Goal: Information Seeking & Learning: Understand process/instructions

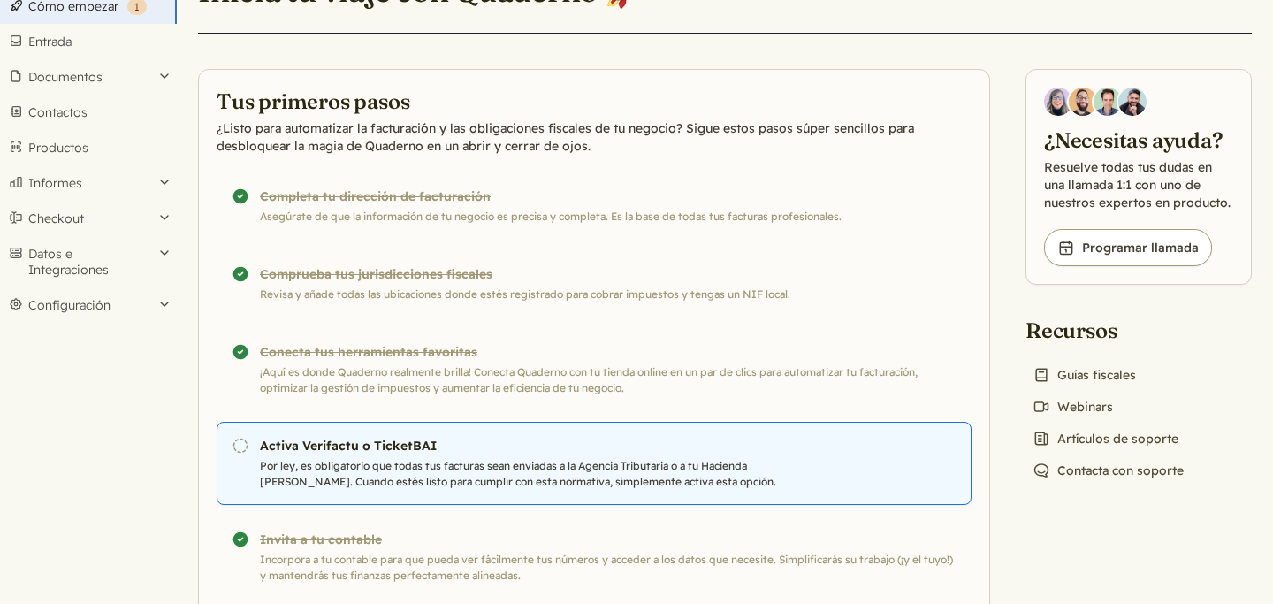
scroll to position [91, 0]
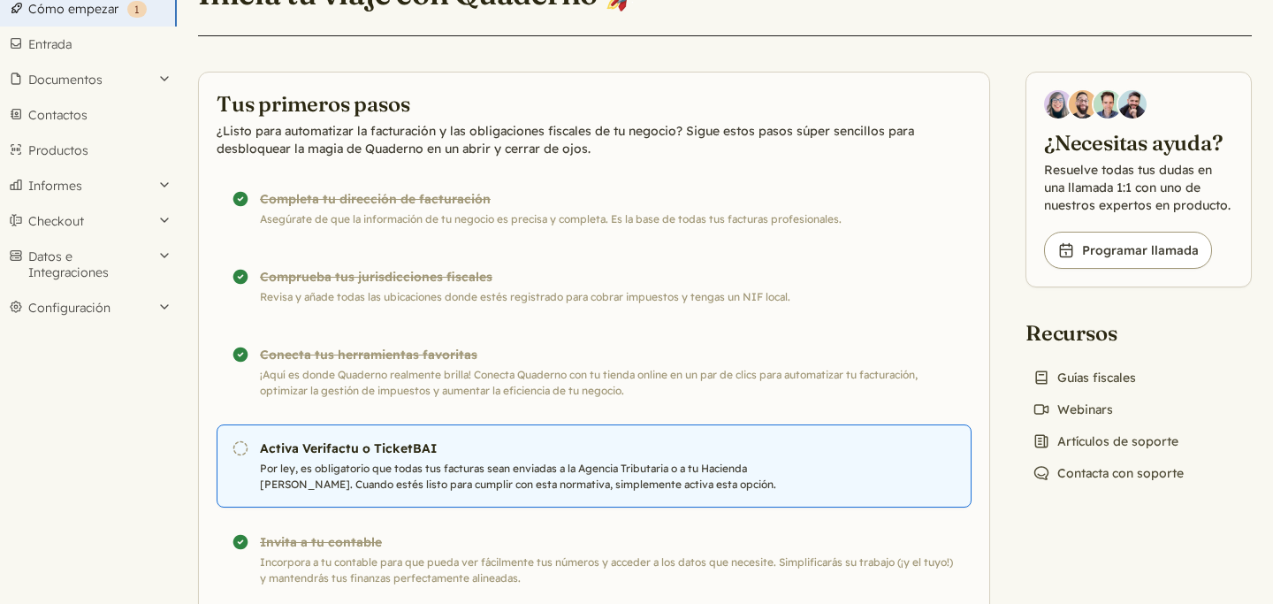
click at [461, 466] on p "Por ley, es obligatorio que todas tus facturas sean enviadas a la Agencia Tribu…" at bounding box center [549, 477] width 578 height 32
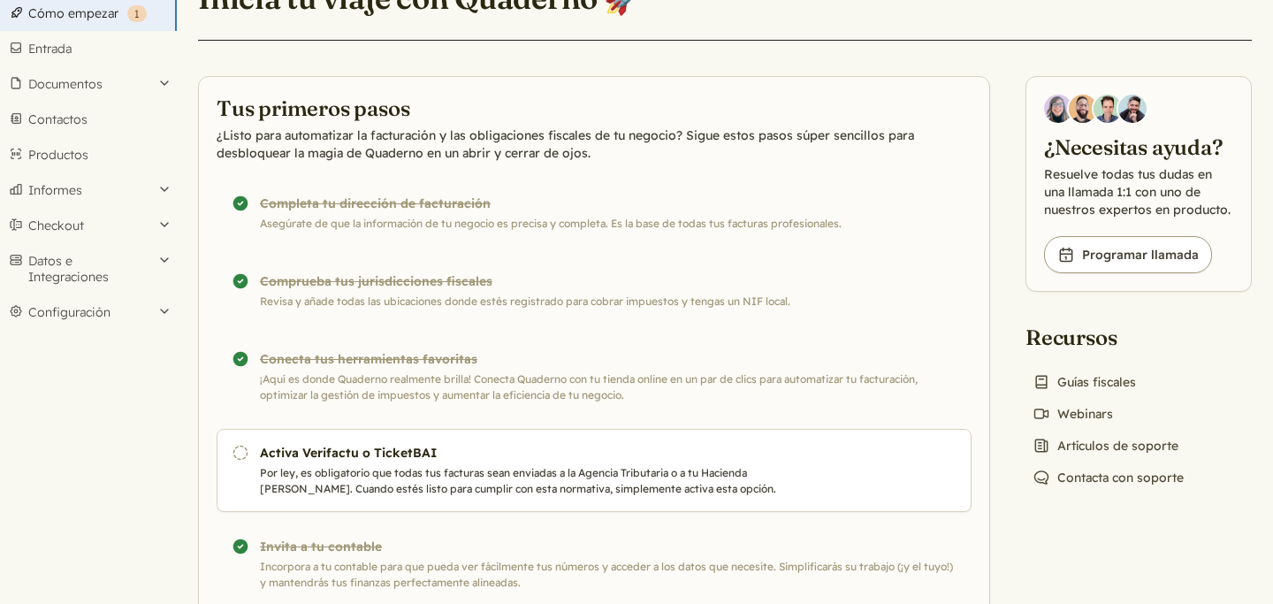
scroll to position [160, 0]
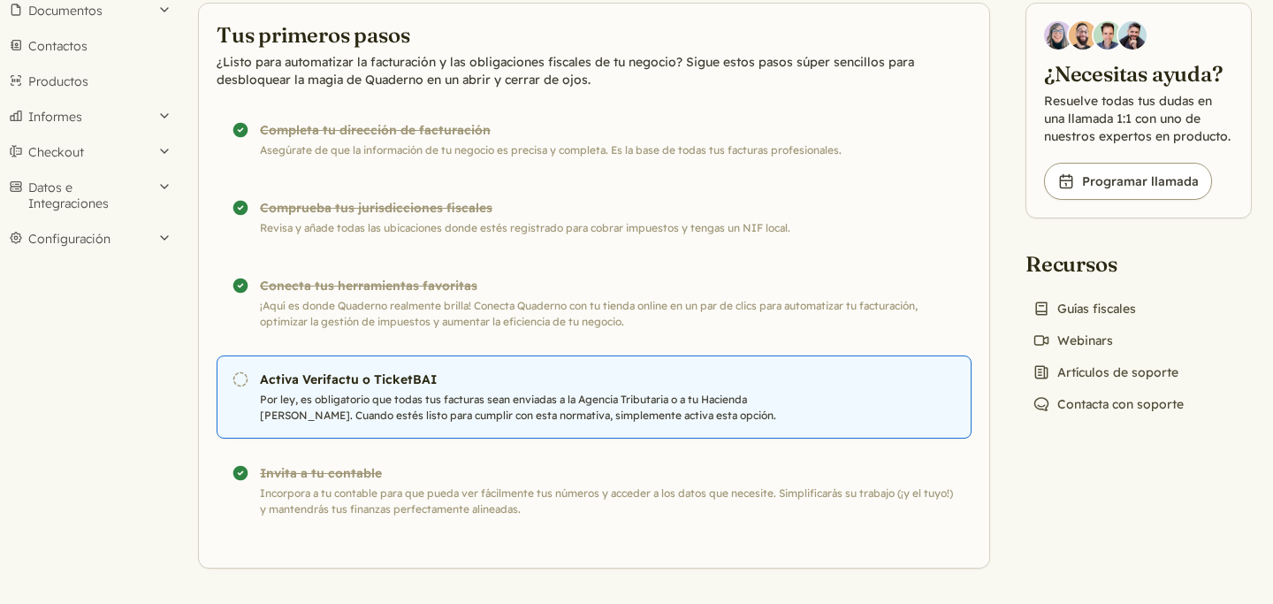
click at [415, 385] on h3 "Activa Verifactu o TicketBAI" at bounding box center [549, 379] width 578 height 18
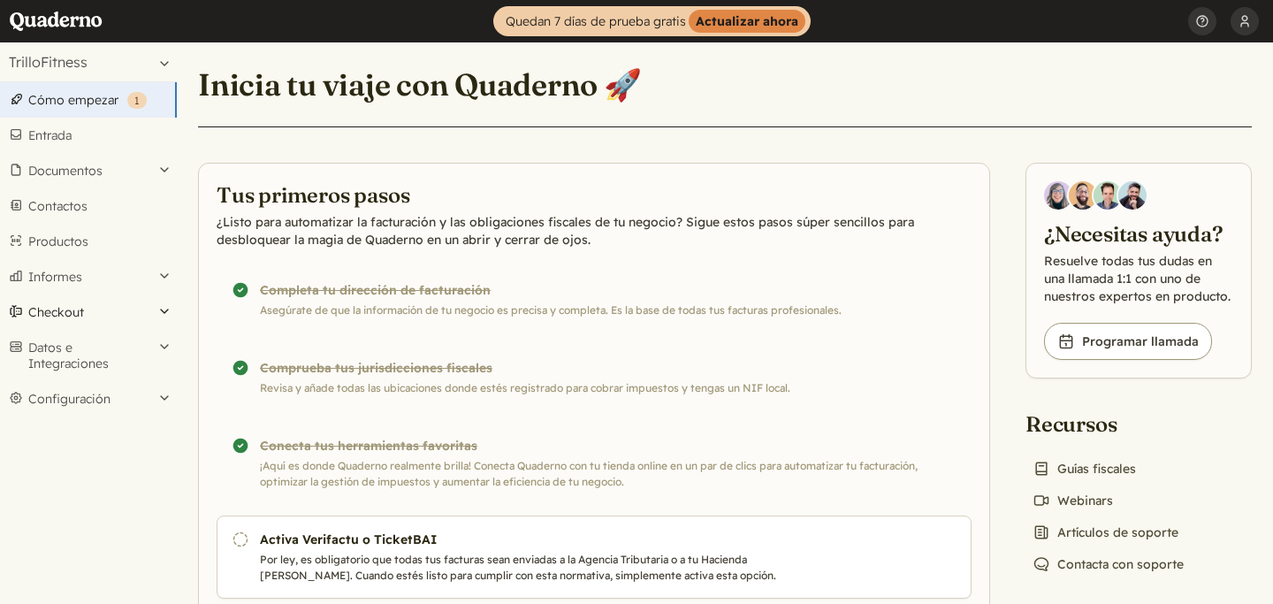
click at [80, 301] on button "Checkout" at bounding box center [88, 311] width 177 height 35
click at [97, 278] on button "Informes" at bounding box center [88, 276] width 177 height 35
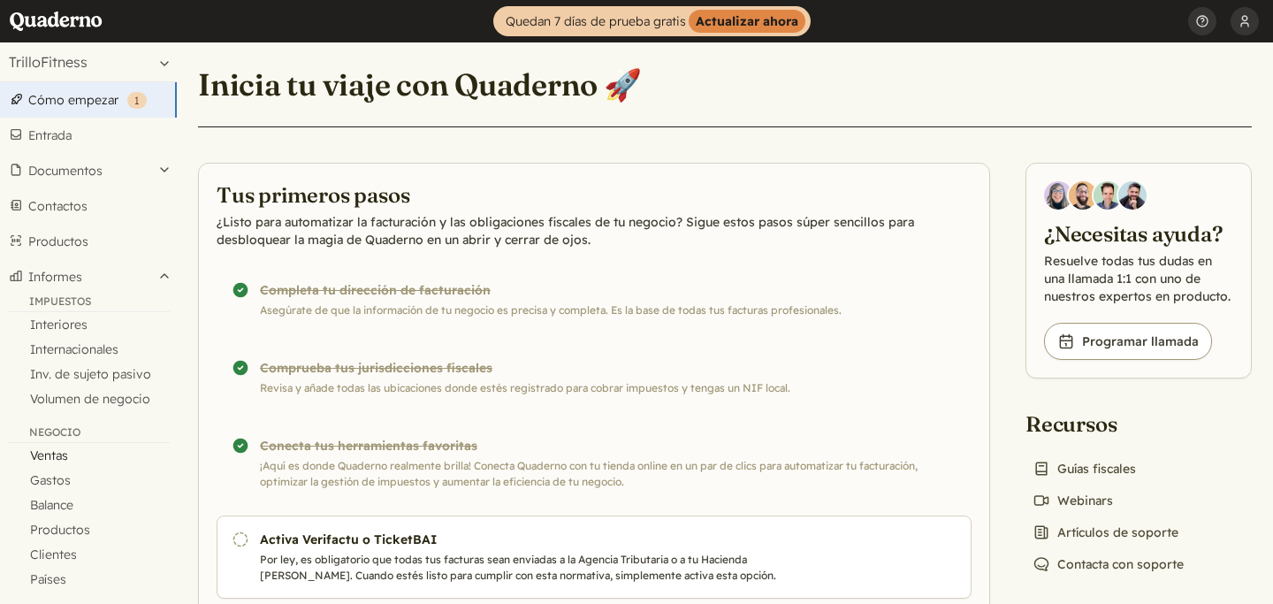
click at [75, 450] on link "Ventas" at bounding box center [88, 455] width 177 height 25
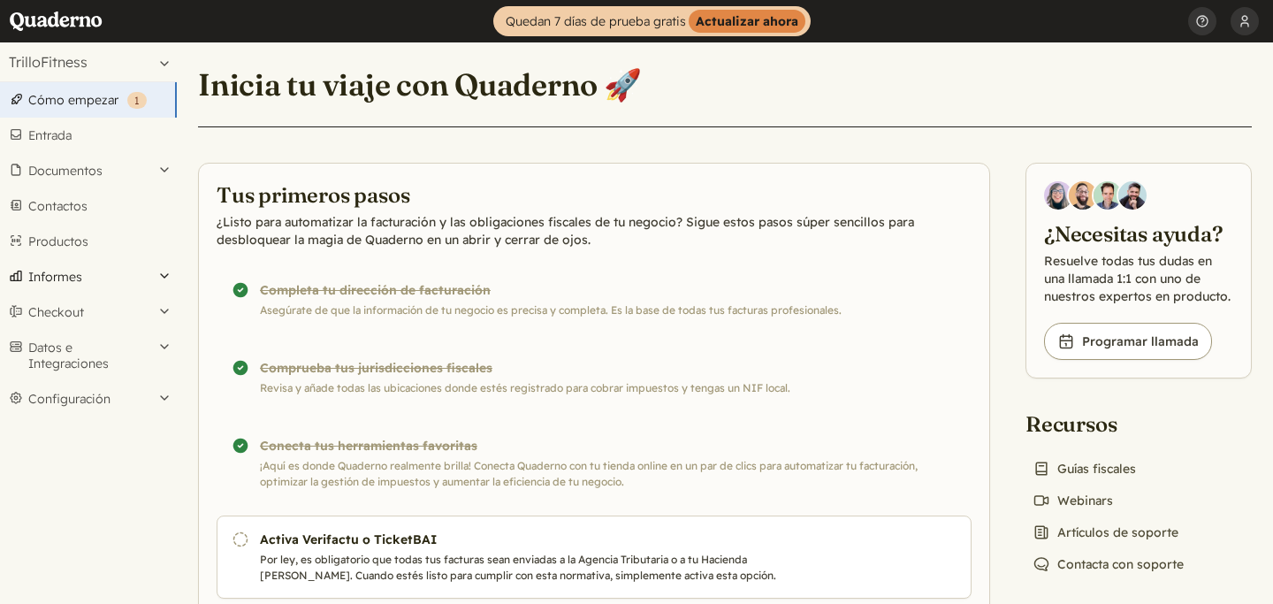
click at [103, 285] on button "Informes" at bounding box center [88, 276] width 177 height 35
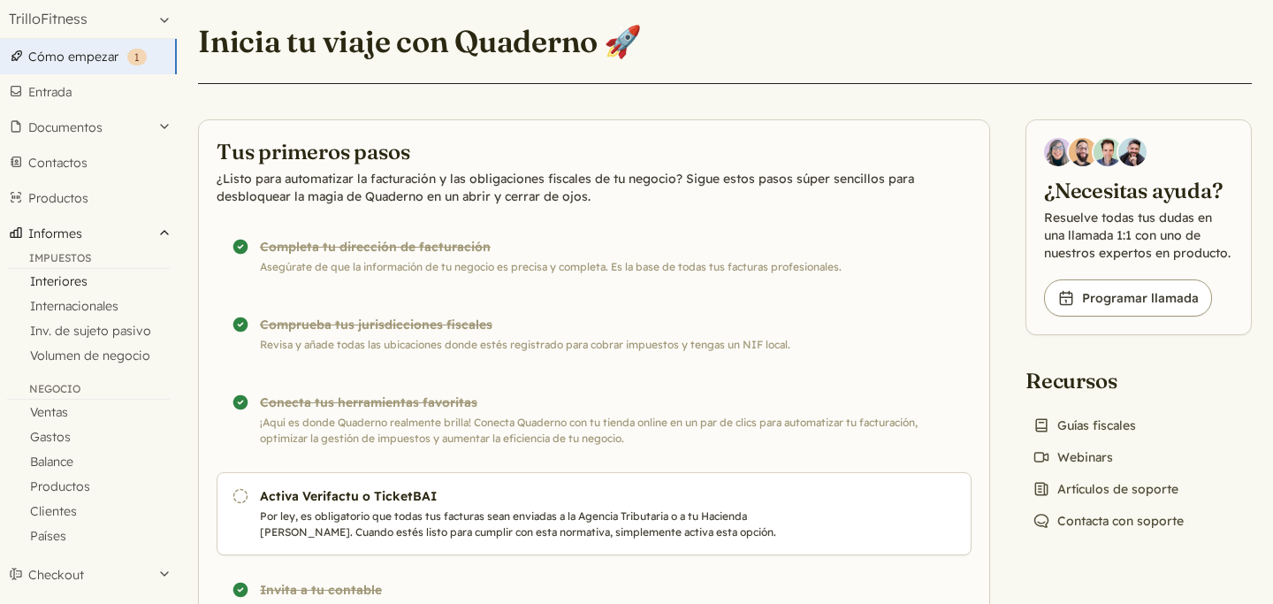
scroll to position [45, 0]
click at [74, 275] on link "Interiores" at bounding box center [88, 279] width 177 height 25
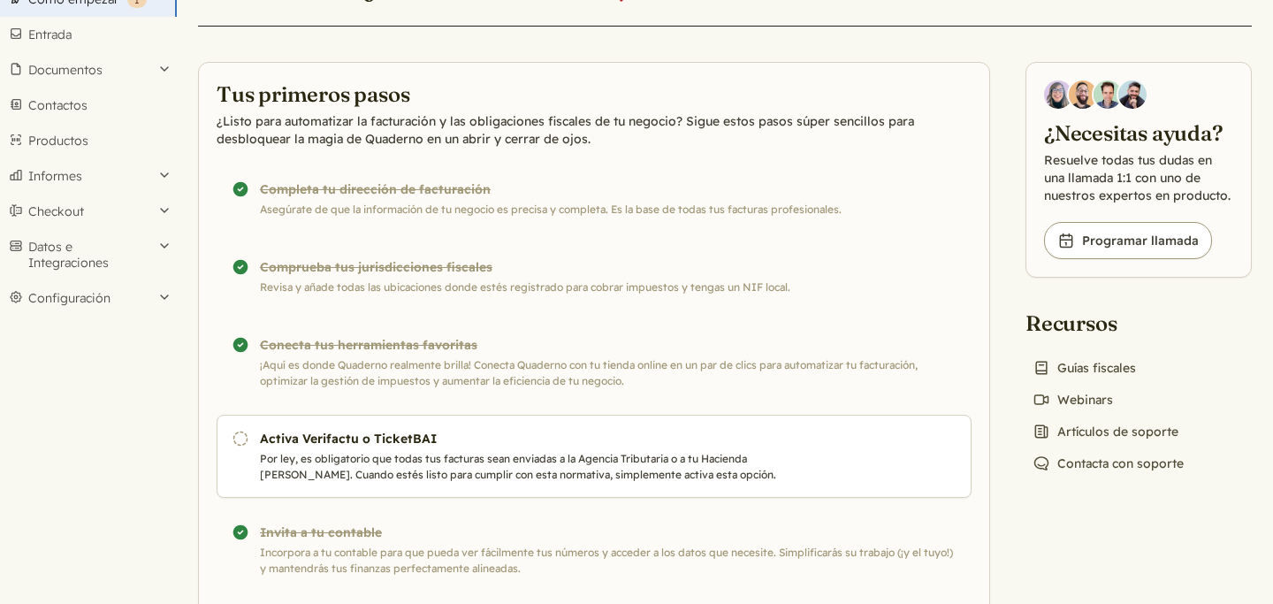
scroll to position [104, 0]
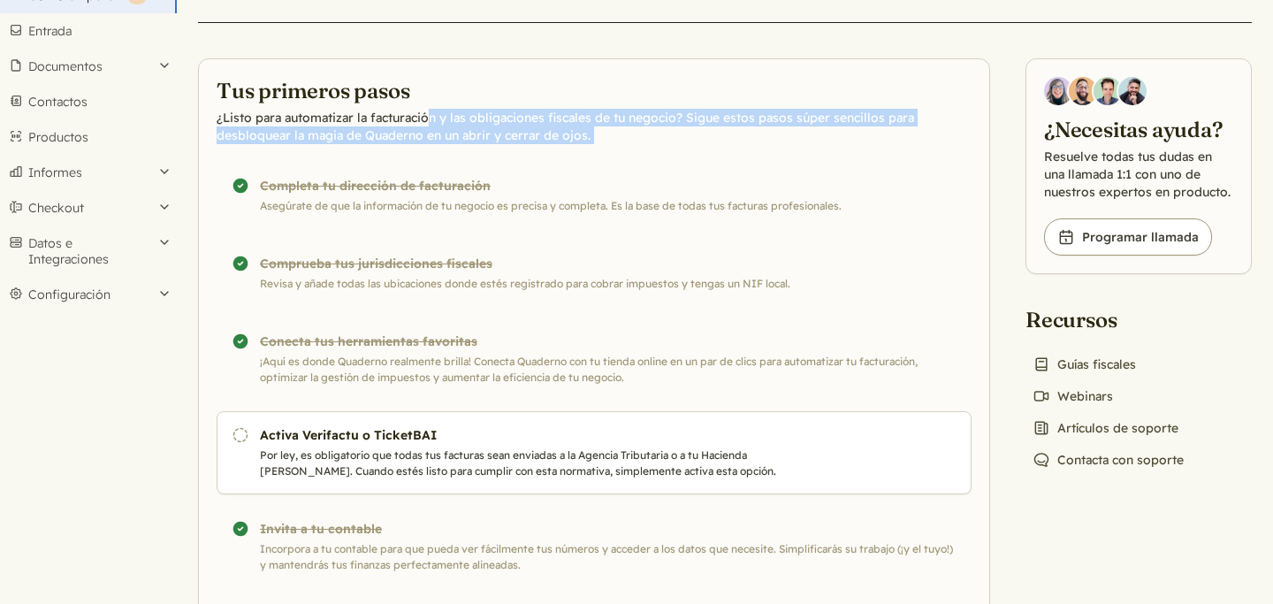
drag, startPoint x: 431, startPoint y: 120, endPoint x: 534, endPoint y: 152, distance: 107.4
click at [534, 152] on section "Tus primeros pasos ¿Listo para automatizar la facturación y las obligaciones fi…" at bounding box center [594, 341] width 792 height 566
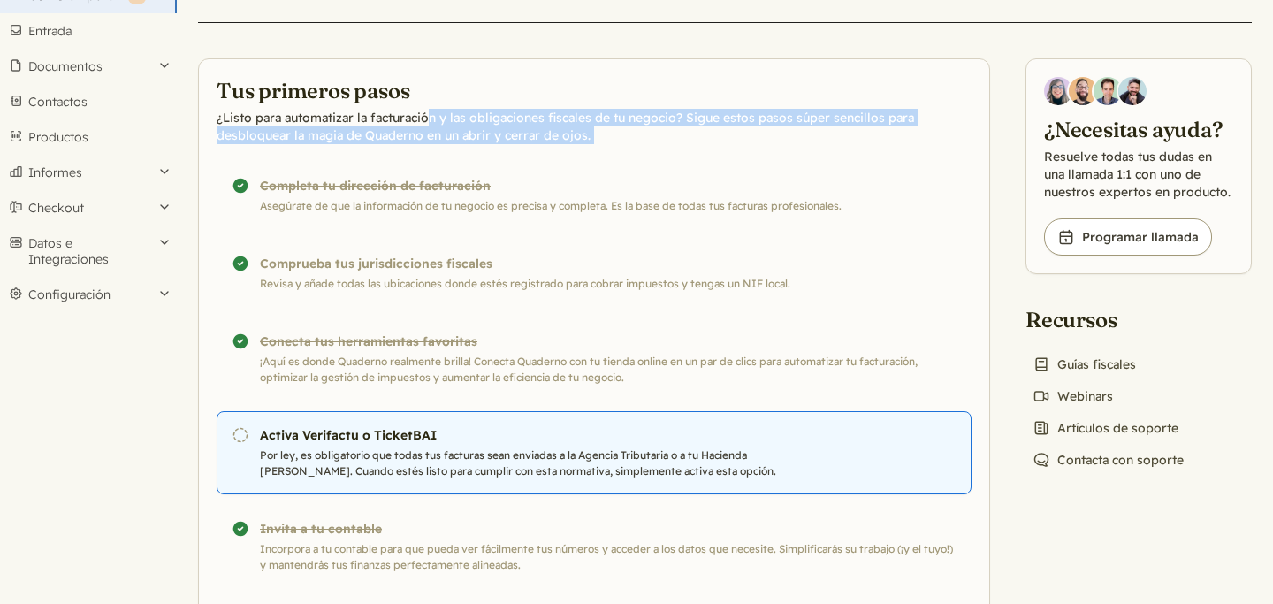
click at [385, 442] on h3 "Activa Verifactu o TicketBAI" at bounding box center [549, 435] width 578 height 18
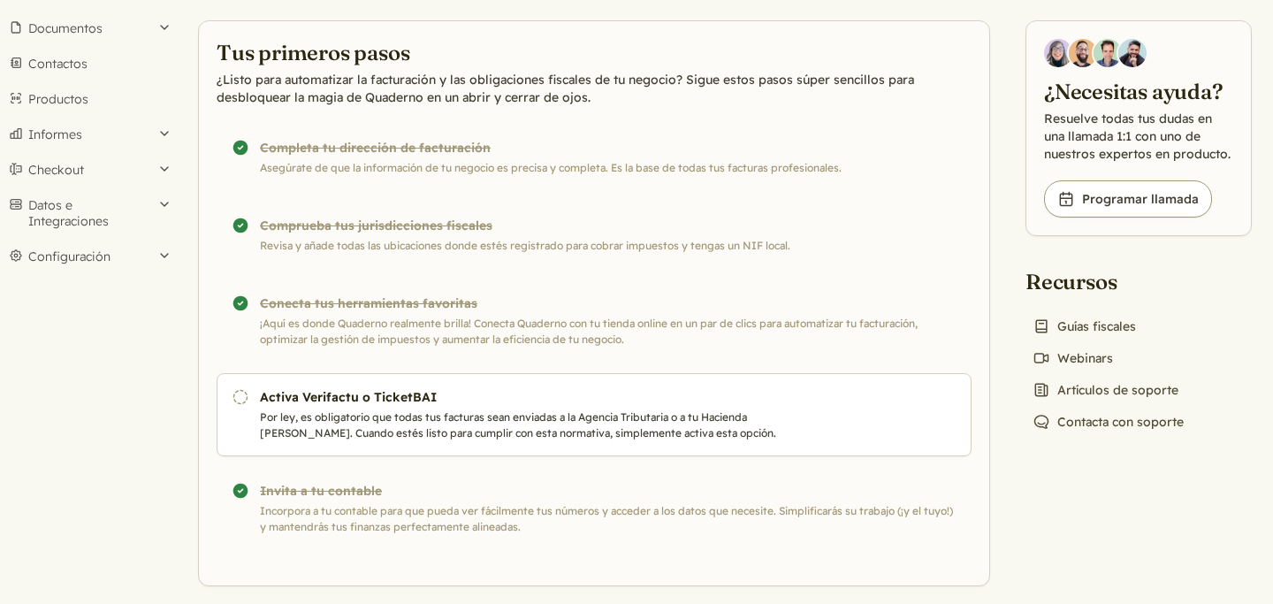
scroll to position [160, 0]
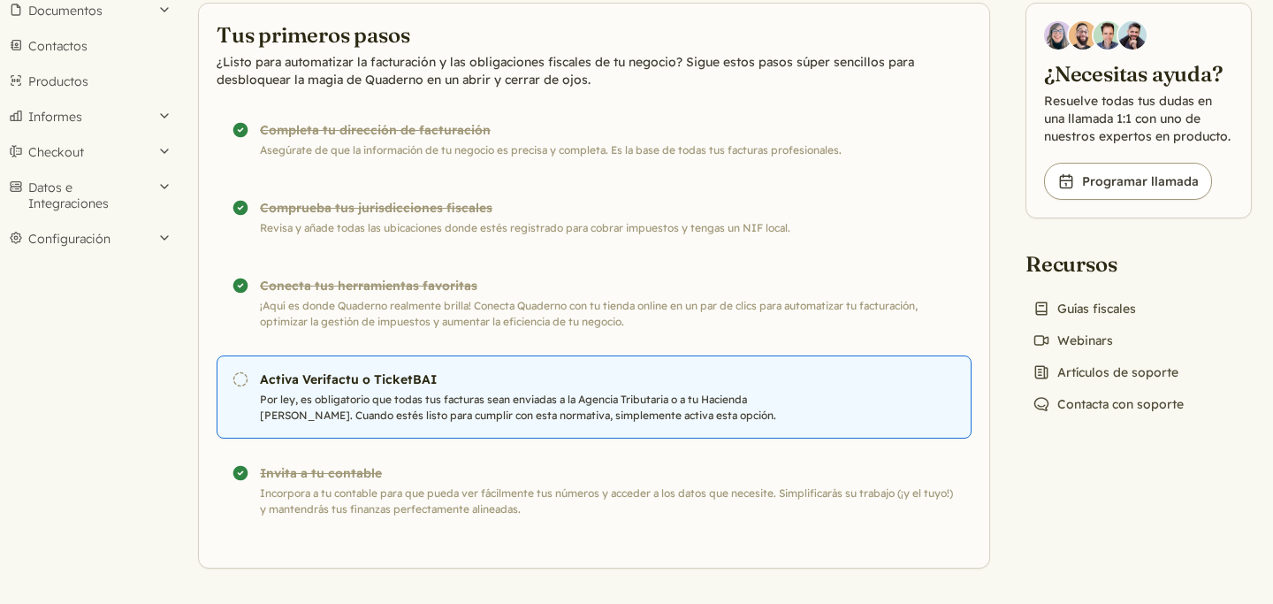
click at [390, 401] on p "Por ley, es obligatorio que todas tus facturas sean enviadas a la Agencia Tribu…" at bounding box center [549, 408] width 578 height 32
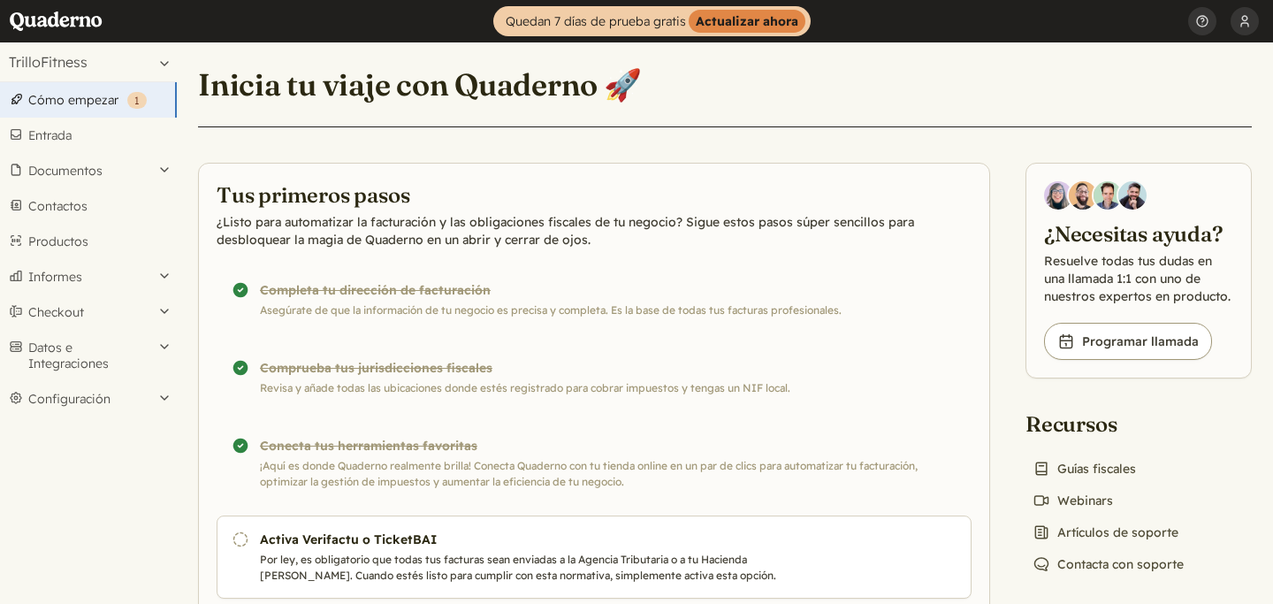
click at [78, 27] on link "Inicio" at bounding box center [62, 21] width 106 height 42
click at [98, 165] on button "Documentos" at bounding box center [88, 170] width 177 height 35
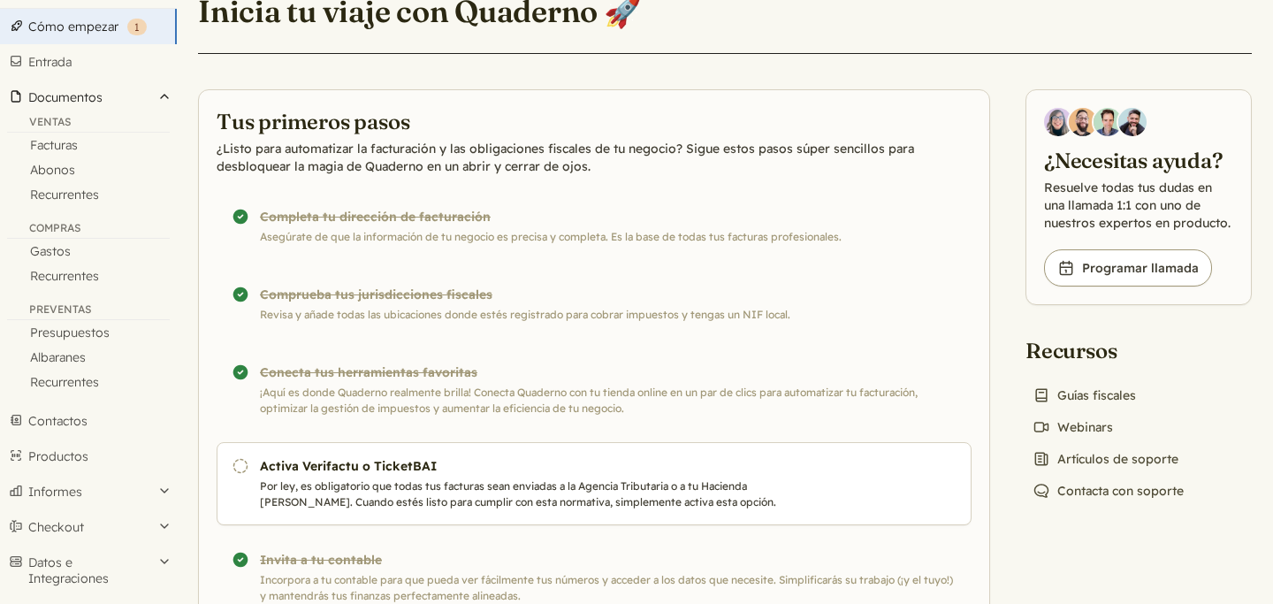
scroll to position [72, 0]
click at [65, 249] on link "Gastos" at bounding box center [88, 252] width 177 height 25
